Goal: Information Seeking & Learning: Learn about a topic

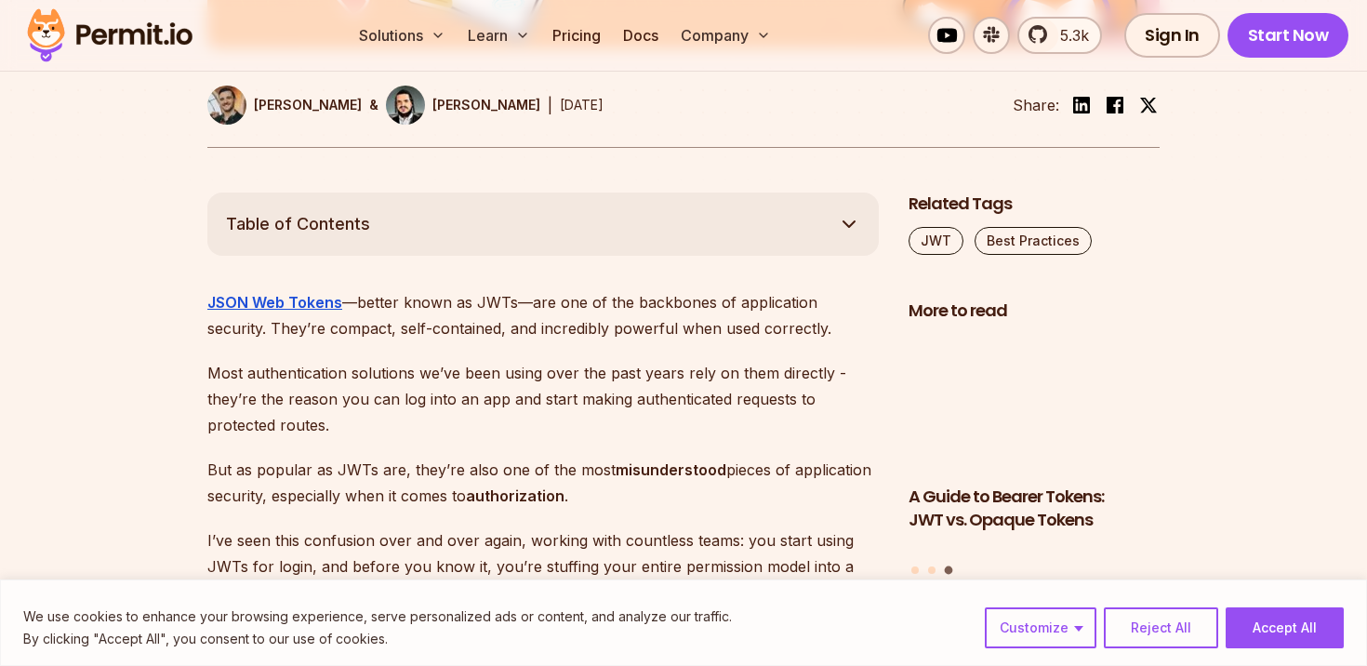
scroll to position [1012, 0]
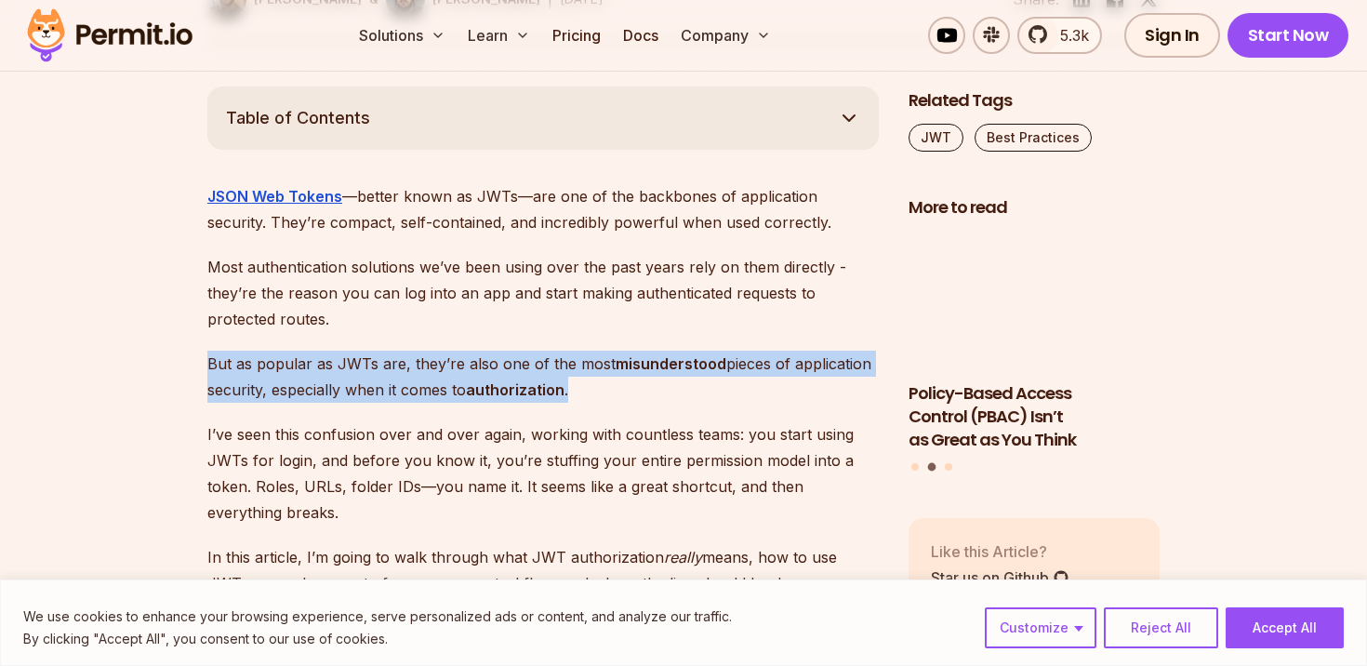
drag, startPoint x: 579, startPoint y: 387, endPoint x: 585, endPoint y: 315, distance: 71.8
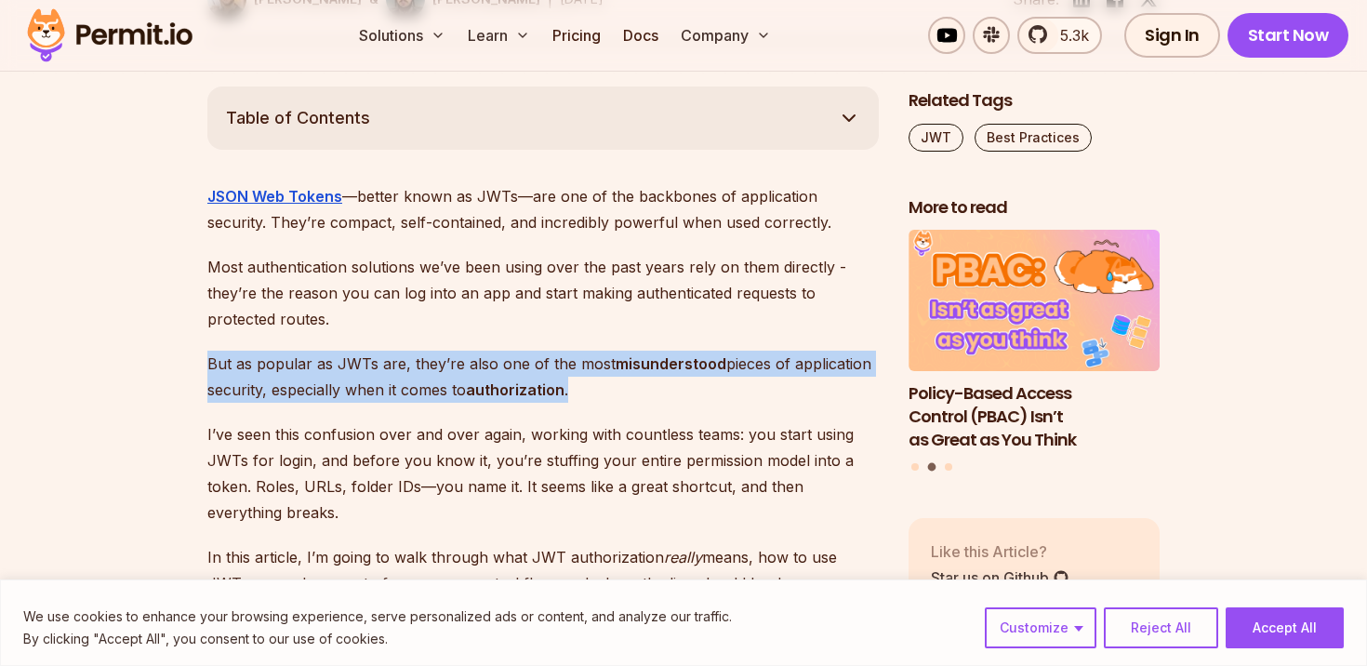
click at [546, 326] on p "Most authentication solutions we’ve been using over the past years rely on them…" at bounding box center [542, 293] width 671 height 78
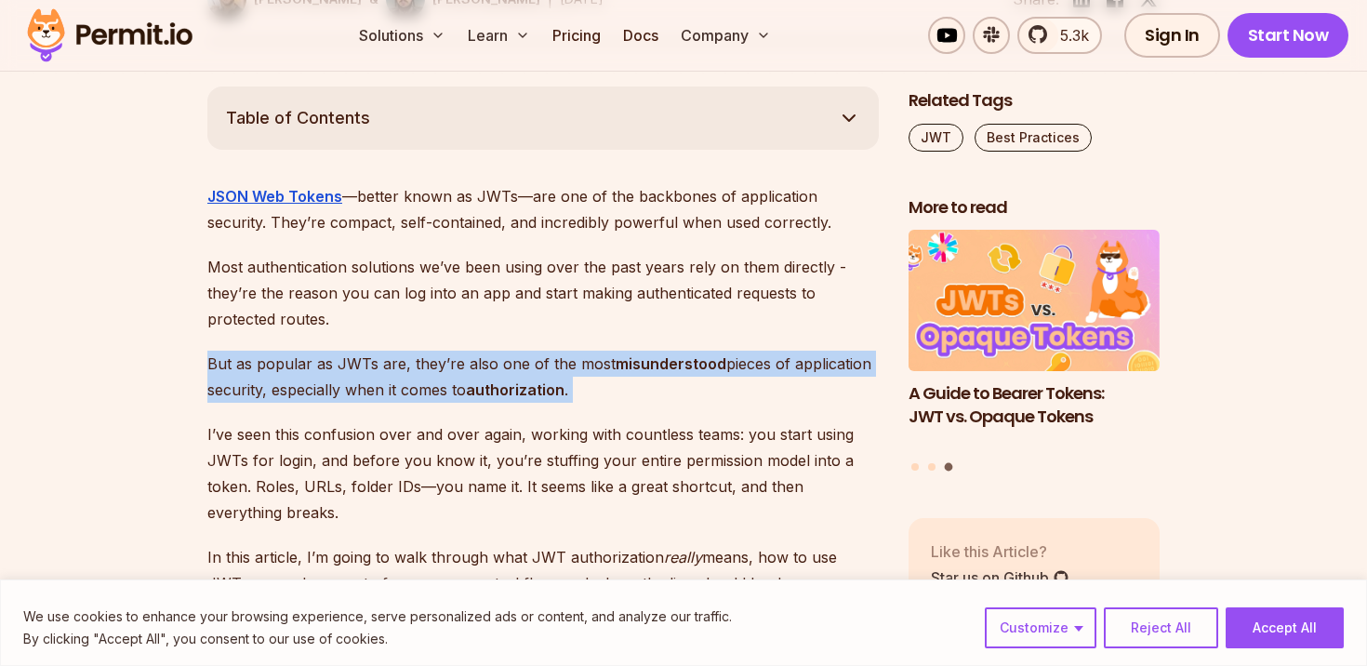
drag, startPoint x: 342, startPoint y: 308, endPoint x: 204, endPoint y: 423, distance: 180.2
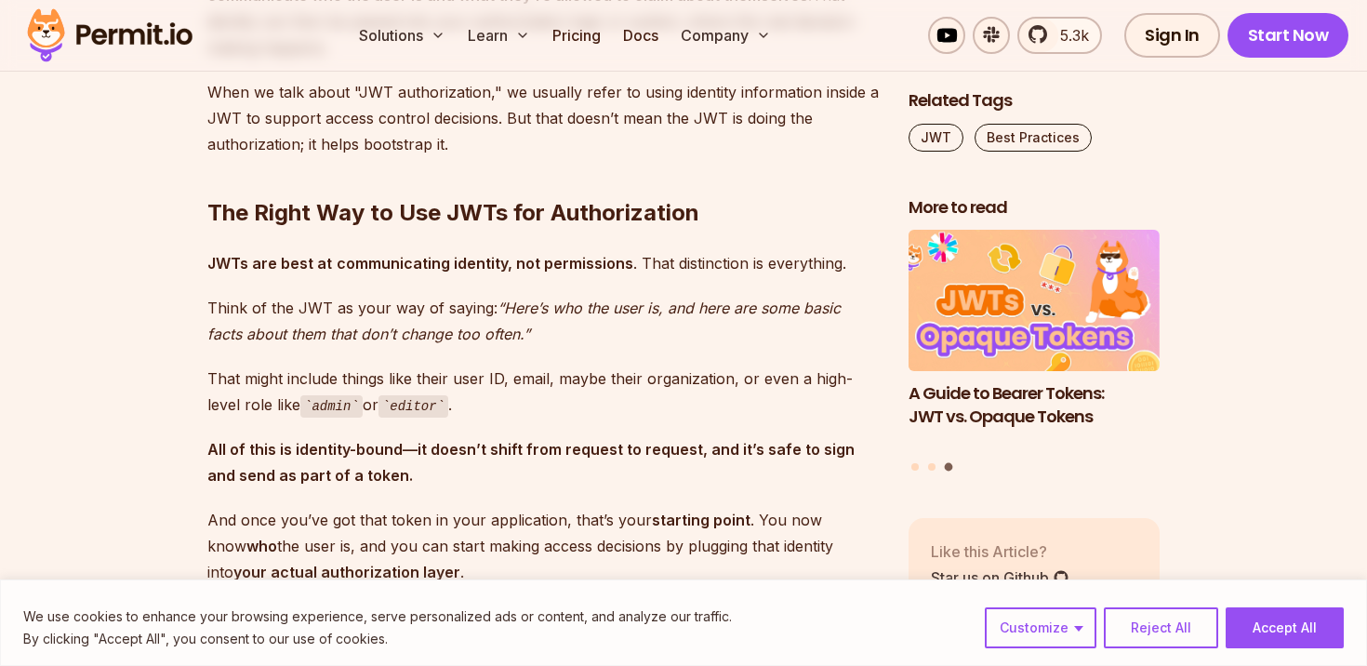
scroll to position [2361, 0]
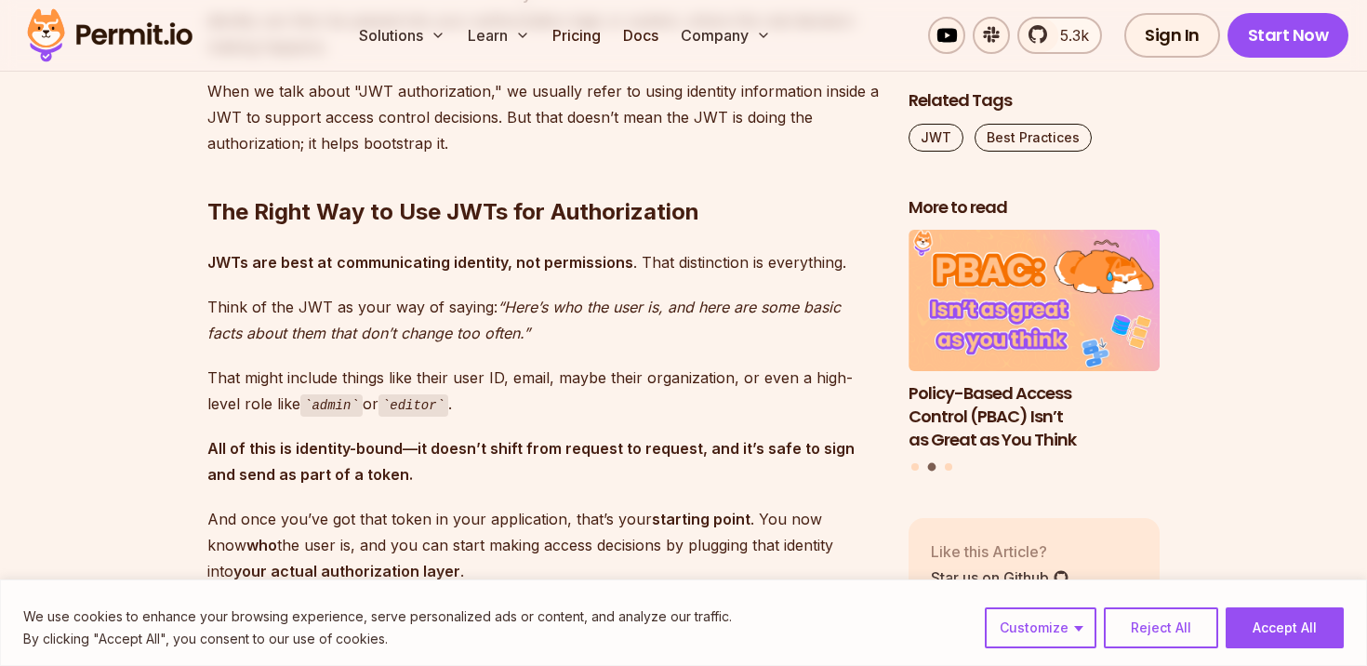
click at [207, 439] on strong "All of this is identity-bound—it doesn’t shift from request to request, and it’…" at bounding box center [530, 461] width 647 height 45
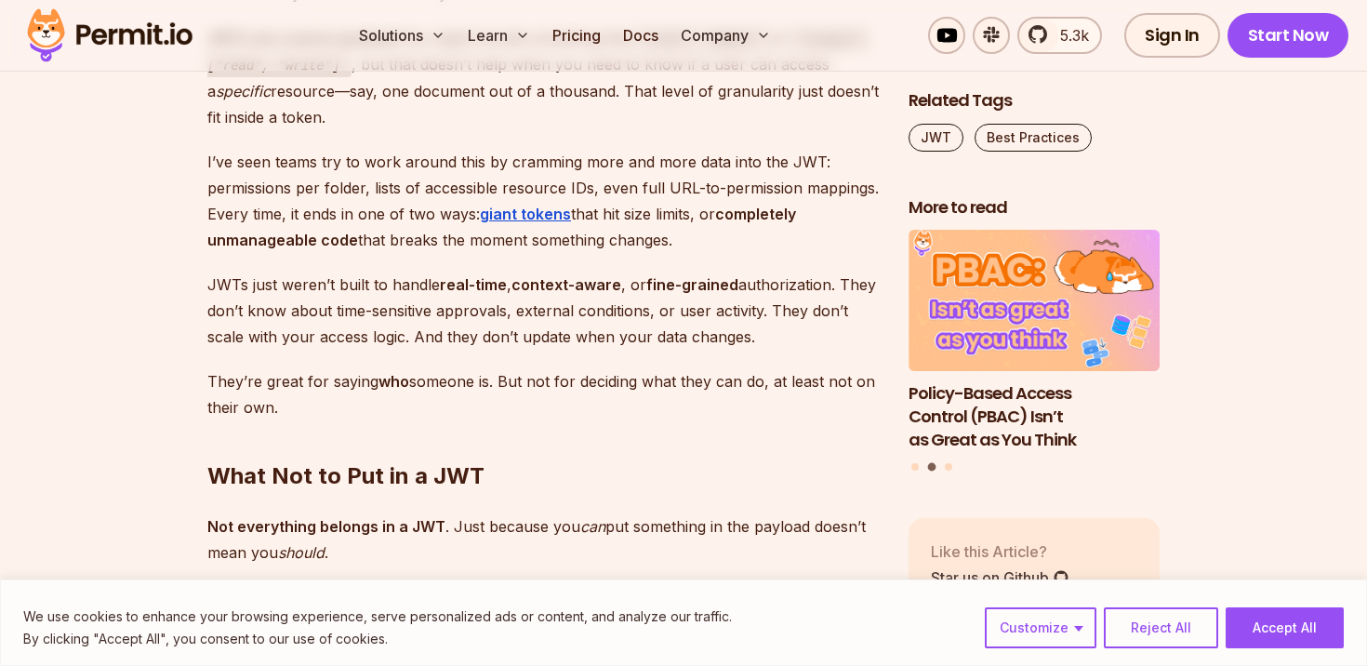
scroll to position [3861, 0]
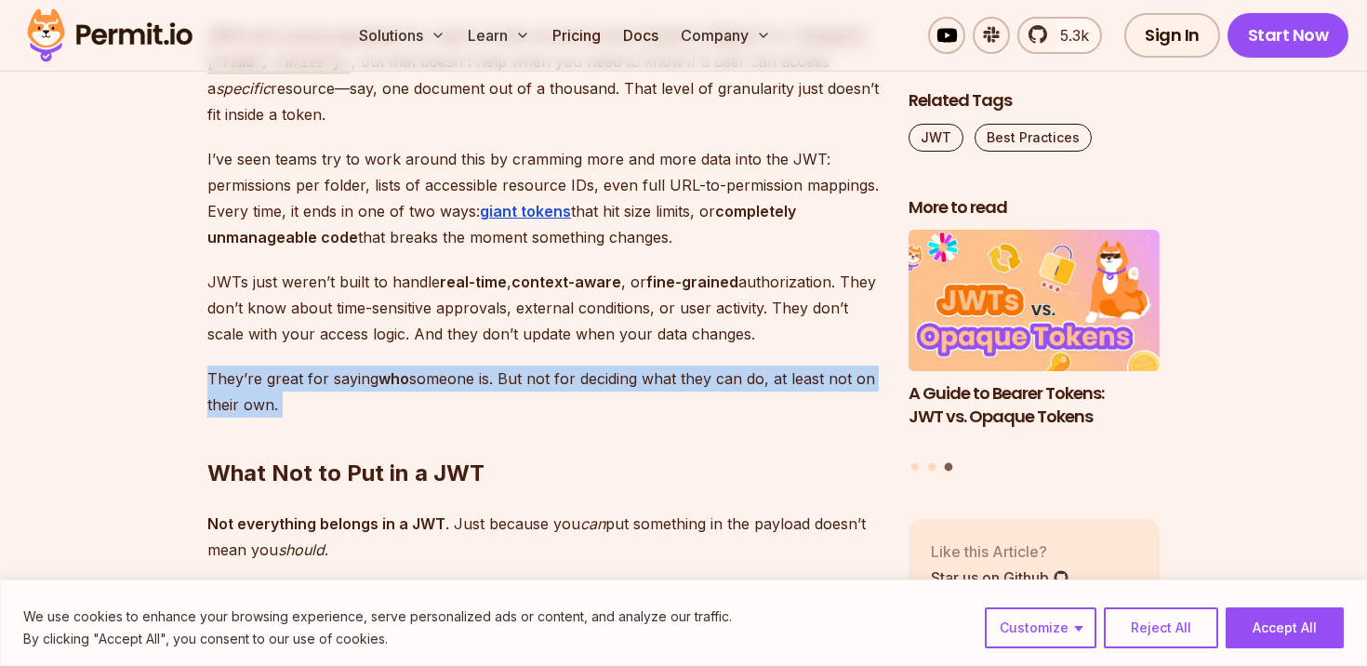
drag, startPoint x: 206, startPoint y: 348, endPoint x: 297, endPoint y: 382, distance: 96.5
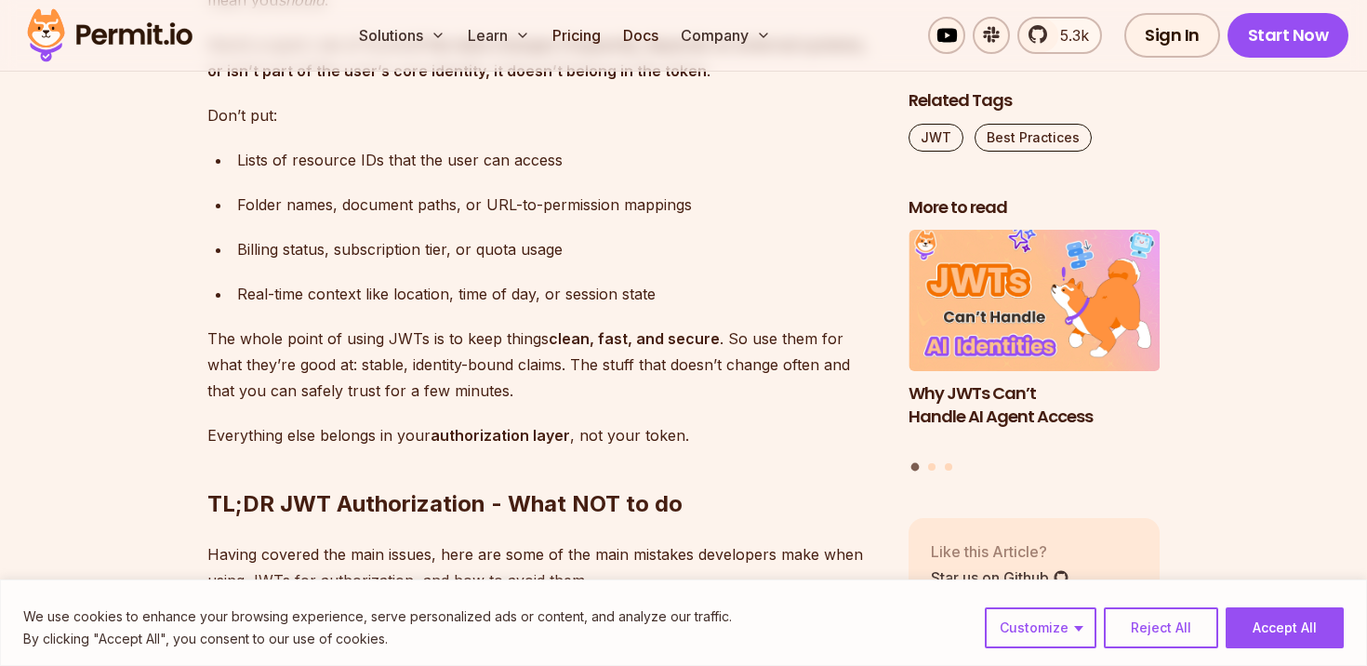
scroll to position [4415, 0]
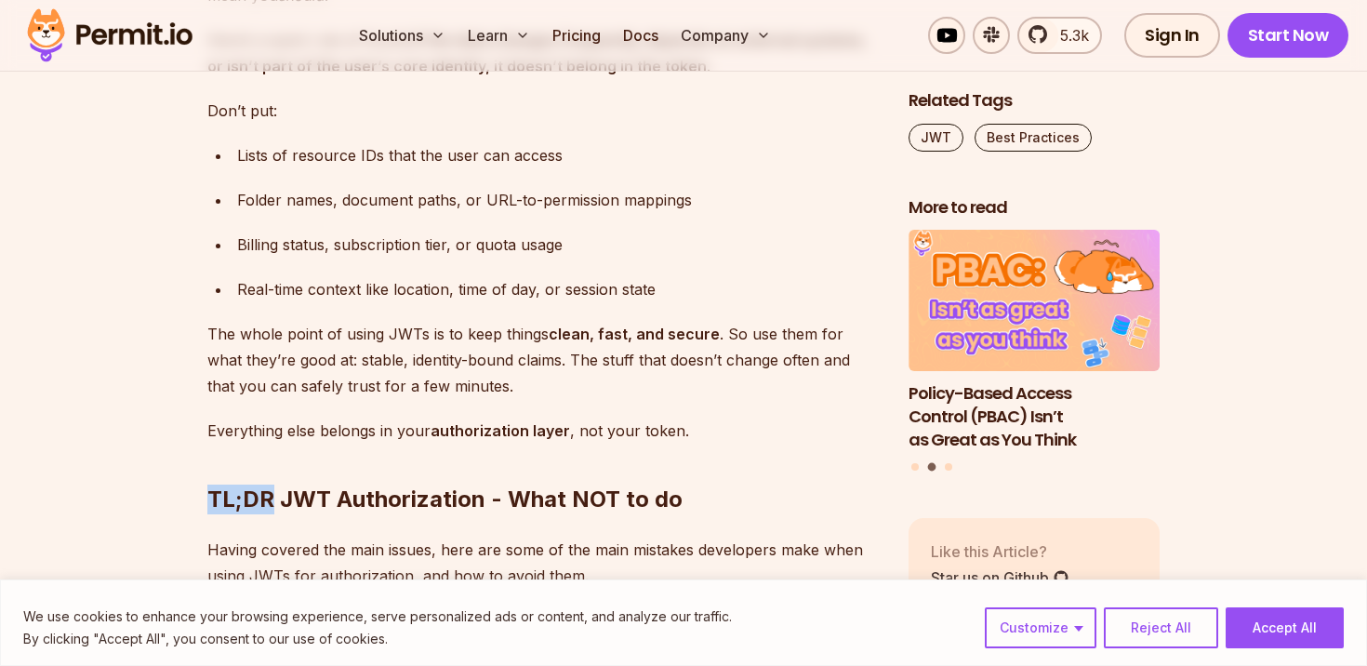
drag, startPoint x: 213, startPoint y: 462, endPoint x: 272, endPoint y: 463, distance: 59.5
click at [272, 463] on h2 "TL;DR JWT Authorization - What NOT to do" at bounding box center [542, 462] width 671 height 104
copy h2 "TL;DR"
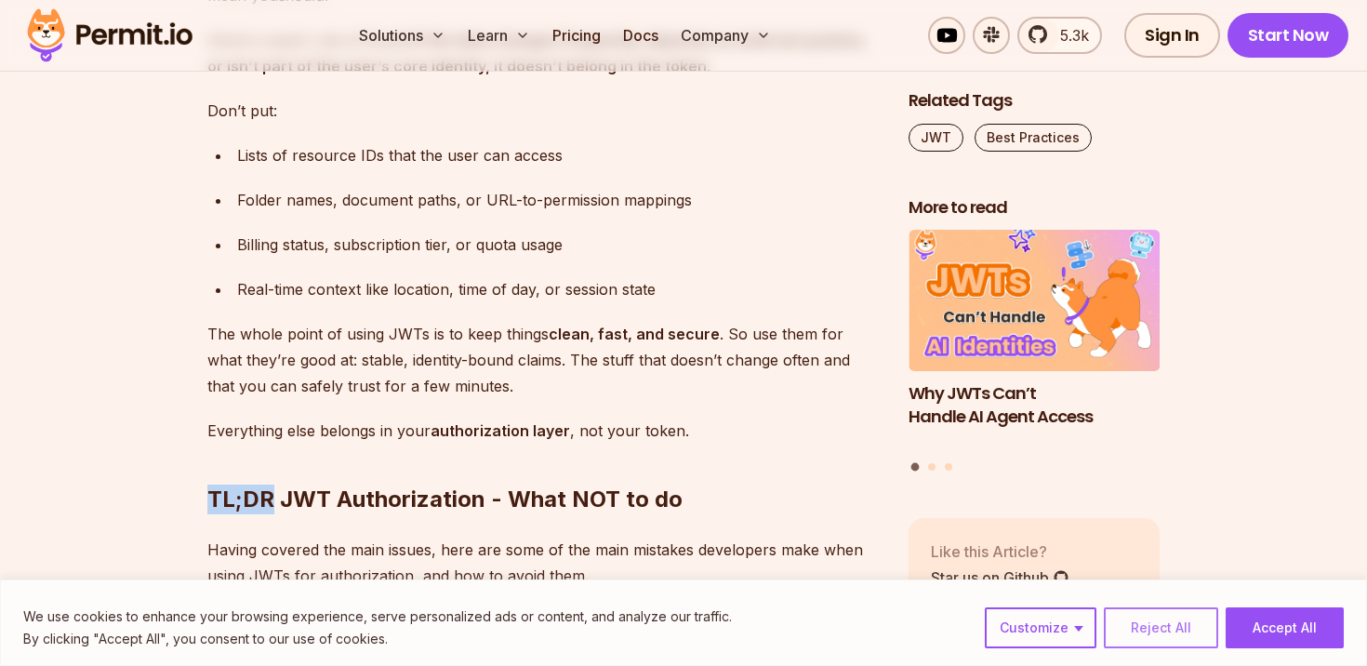
click at [1177, 638] on button "Reject All" at bounding box center [1161, 627] width 114 height 41
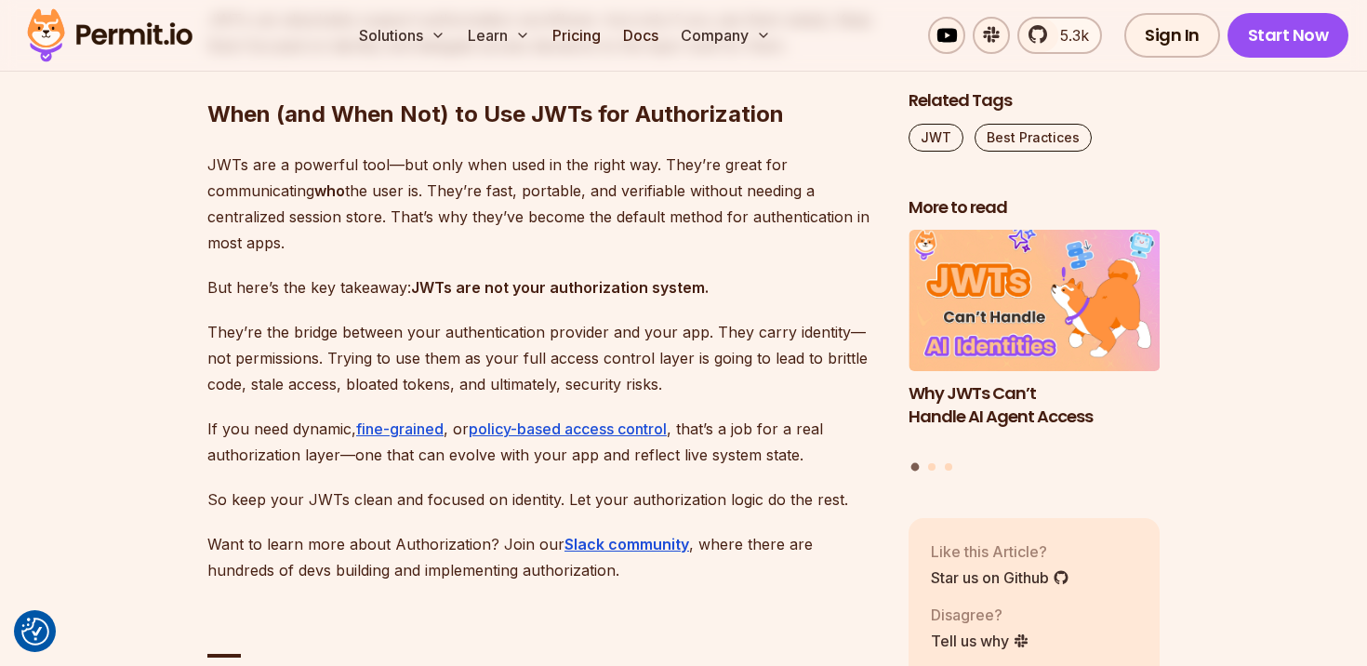
scroll to position [7305, 0]
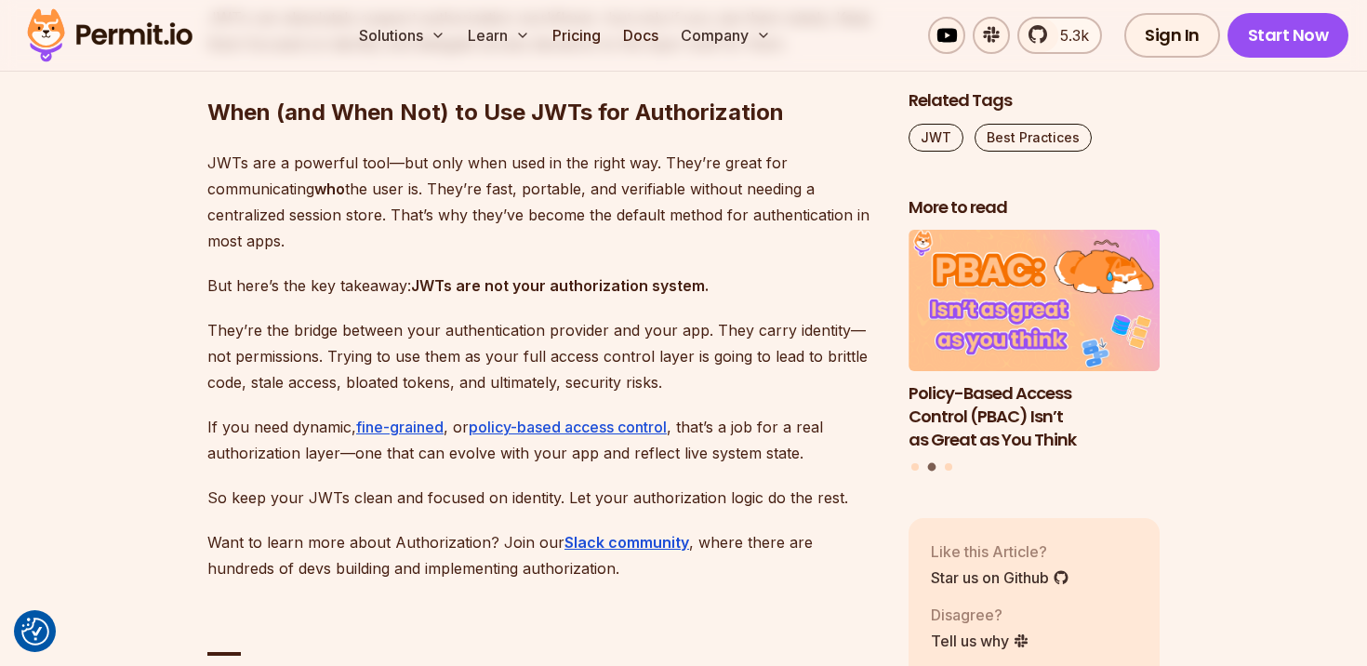
click at [520, 484] on p "So keep your JWTs clean and focused on identity. Let your authorization logic d…" at bounding box center [542, 497] width 671 height 26
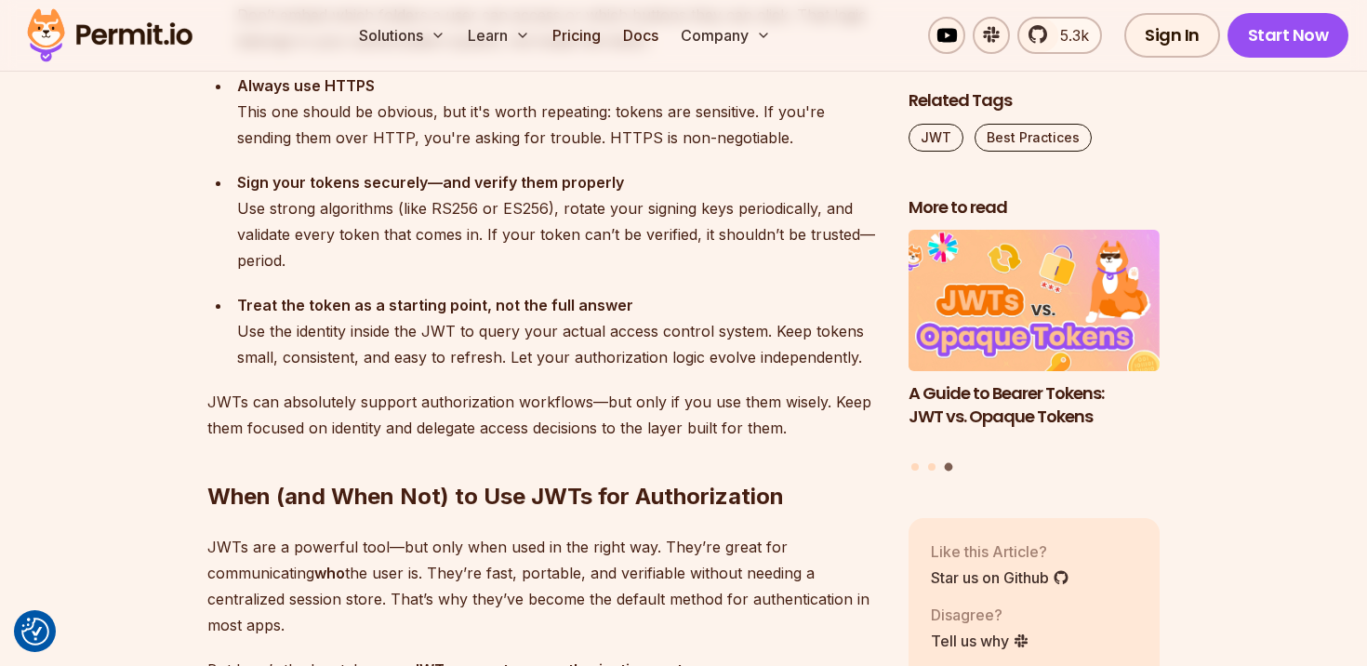
scroll to position [6294, 0]
